Goal: Register for event/course

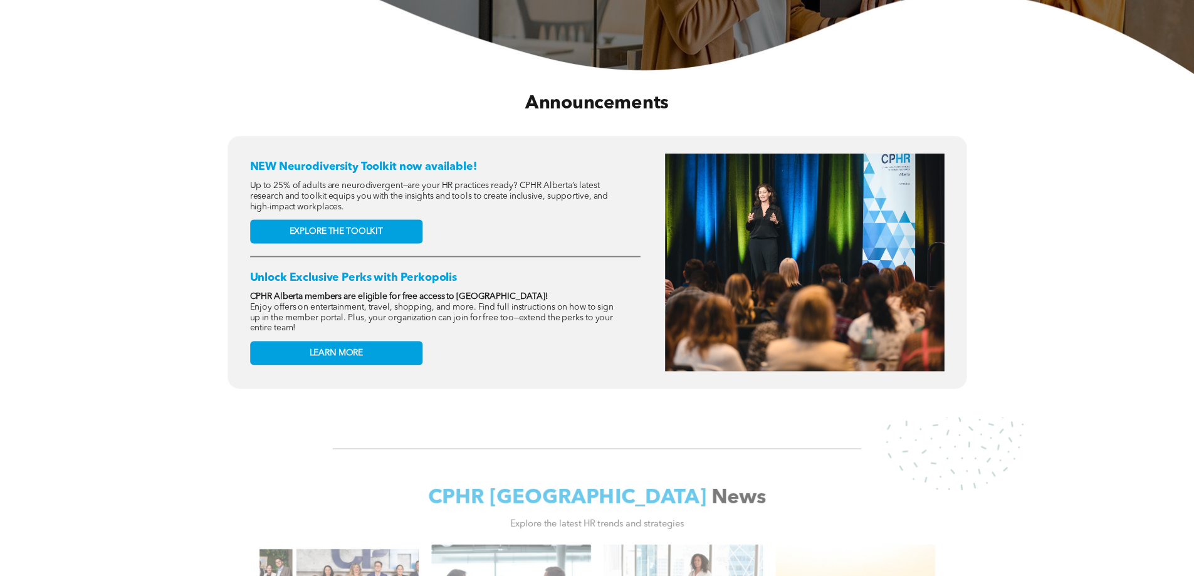
scroll to position [439, 0]
click at [29, 141] on div "NEW Neurodiversity Toolkit now available! Up to 25% of adults are neurodivergen…" at bounding box center [596, 272] width 1175 height 272
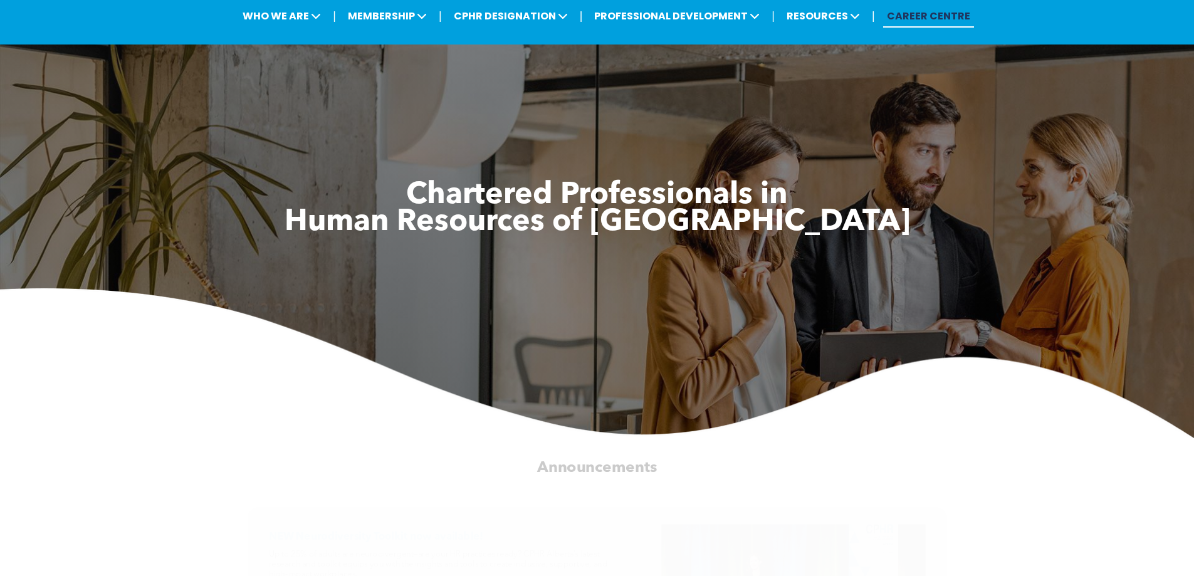
scroll to position [0, 0]
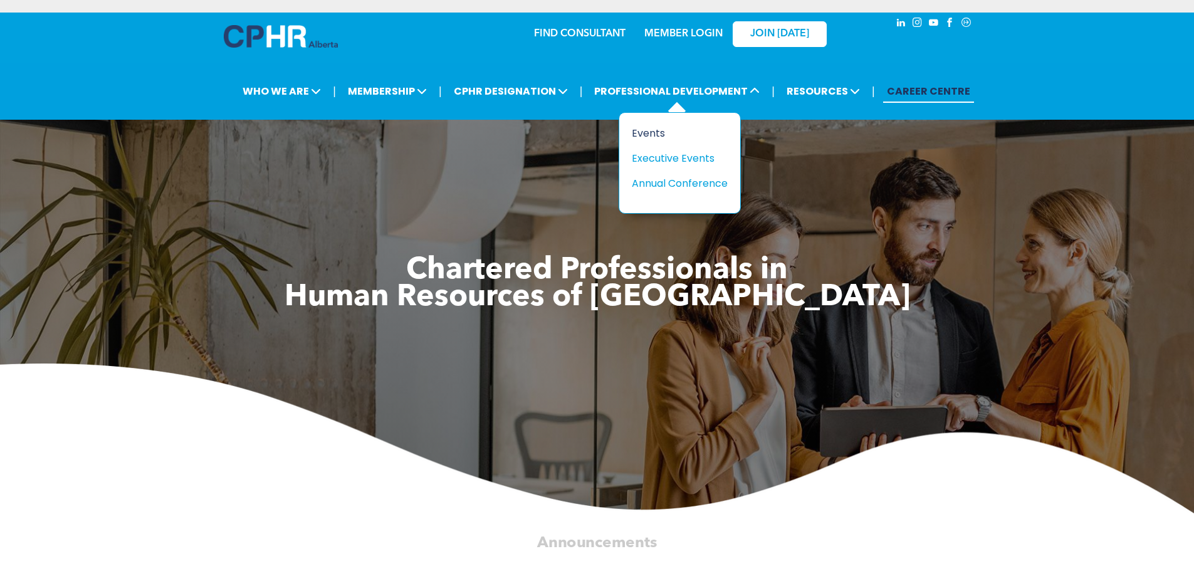
click at [657, 132] on div "Events" at bounding box center [675, 133] width 87 height 16
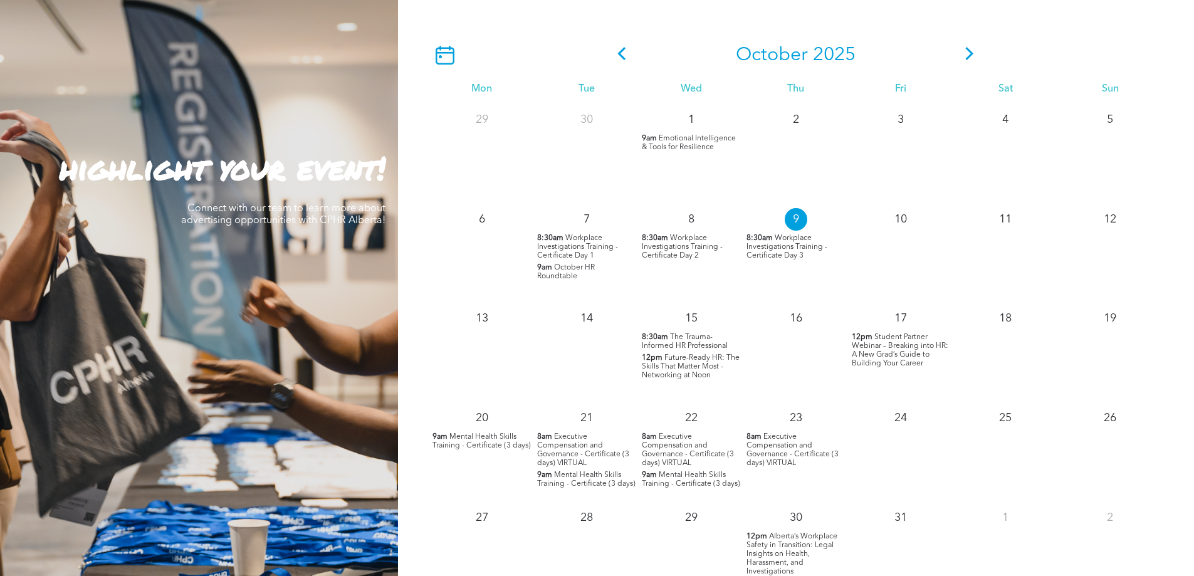
scroll to position [1003, 0]
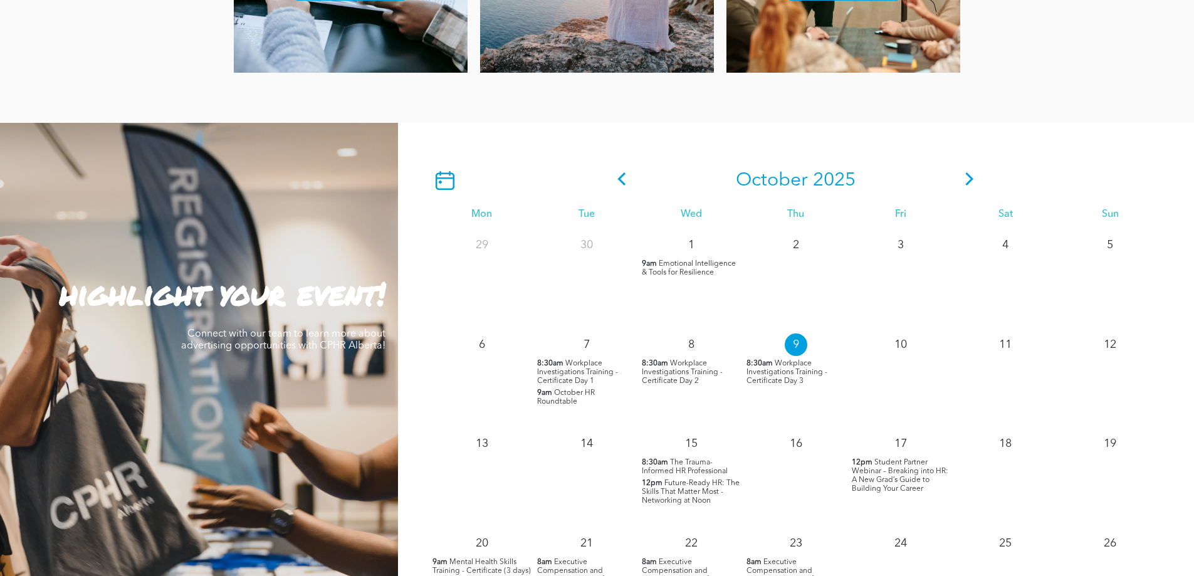
click at [960, 183] on icon at bounding box center [969, 178] width 19 height 13
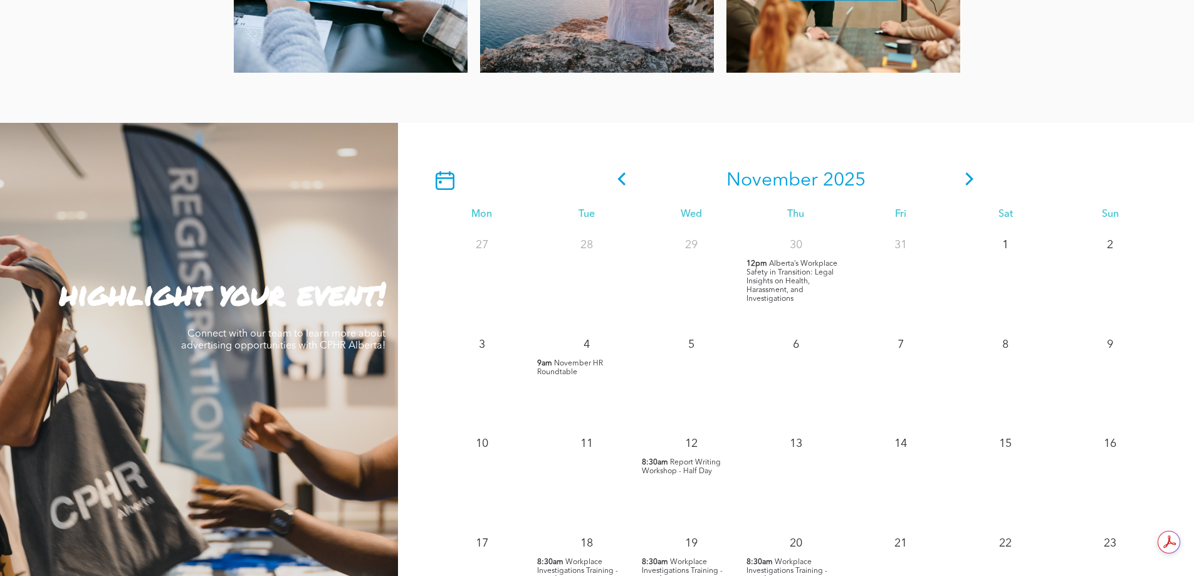
scroll to position [0, 0]
click at [693, 460] on span "Report Writing Workshop - Half Day" at bounding box center [681, 467] width 79 height 16
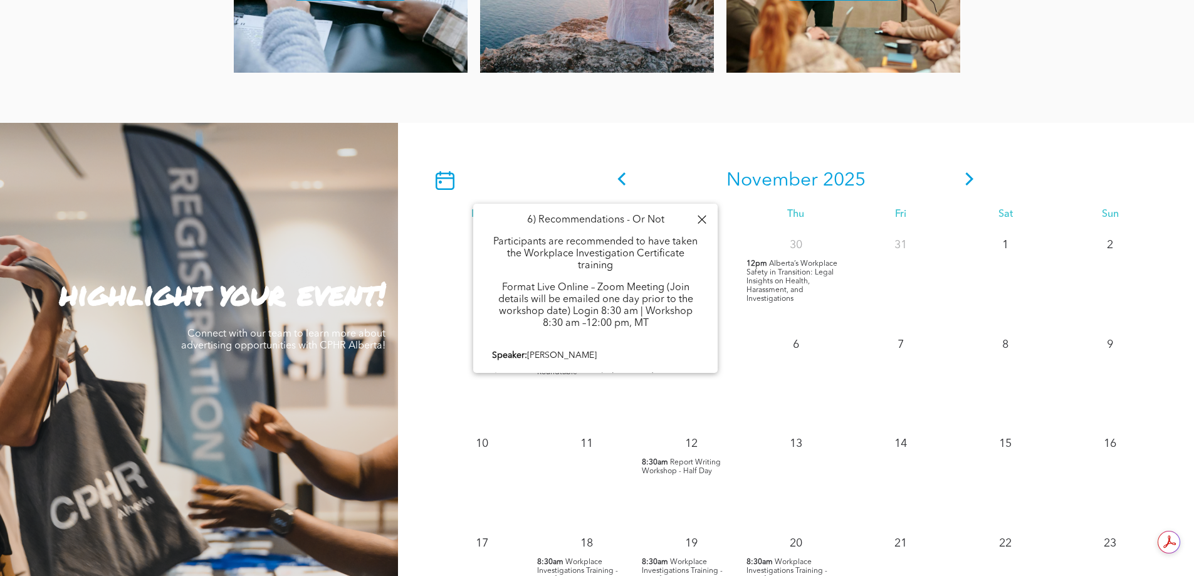
scroll to position [626, 0]
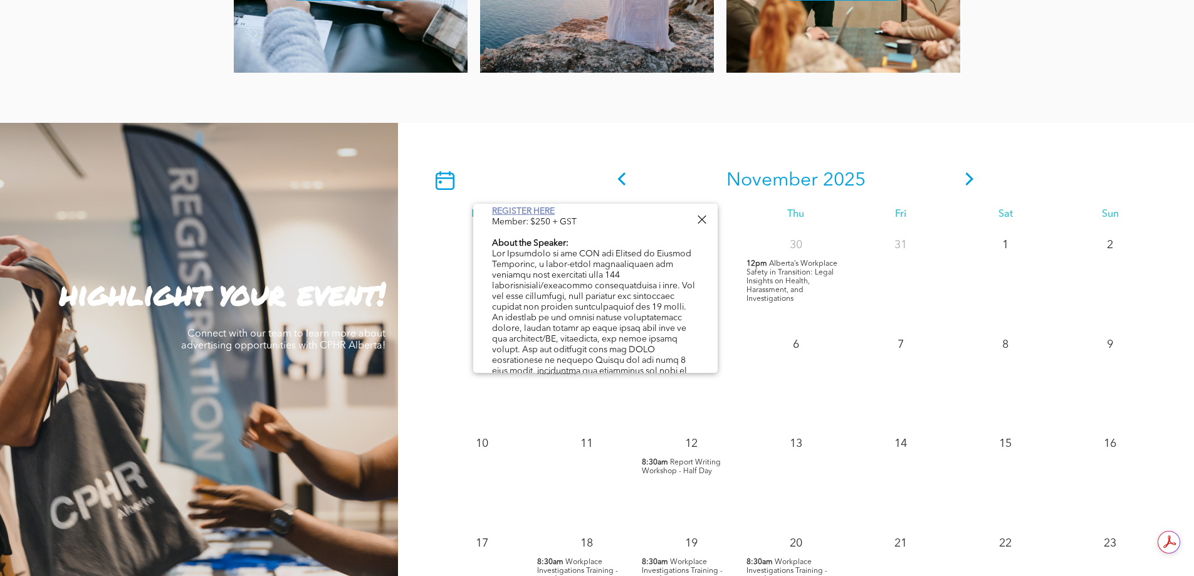
click at [526, 216] on link "REGISTER HERE" at bounding box center [523, 211] width 63 height 9
